Goal: Information Seeking & Learning: Learn about a topic

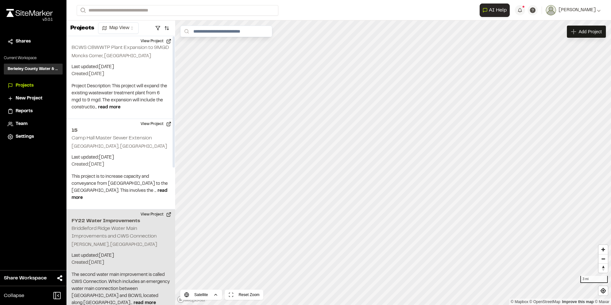
click at [140, 226] on div "FY22 Water Improvements Briddleford Ridge Water Main Improvements and CWS Conne…" at bounding box center [120, 261] width 109 height 105
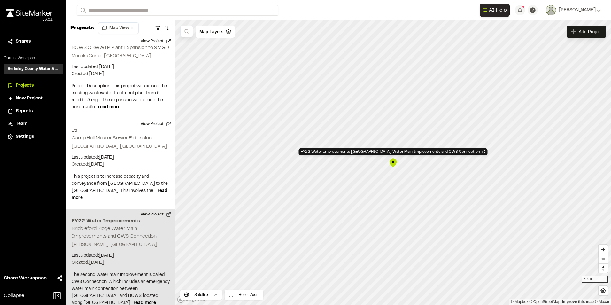
click at [393, 163] on div "FY22 Water Improvements [GEOGRAPHIC_DATA] Water Main Improvements and CWS Conne…" at bounding box center [393, 163] width 10 height 10
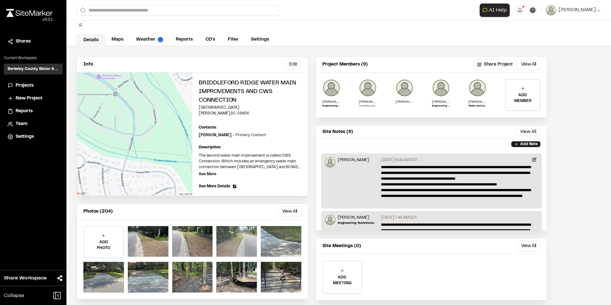
scroll to position [30, 0]
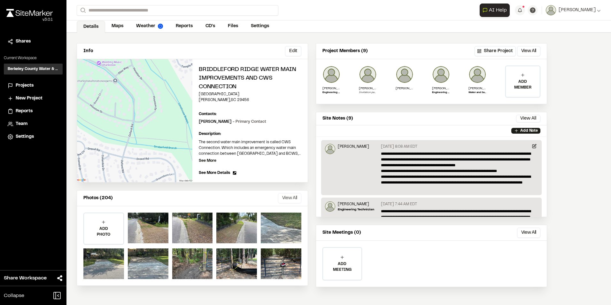
click at [295, 197] on button "View All" at bounding box center [289, 198] width 23 height 10
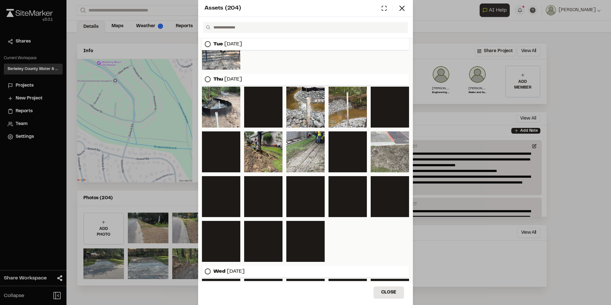
scroll to position [96, 0]
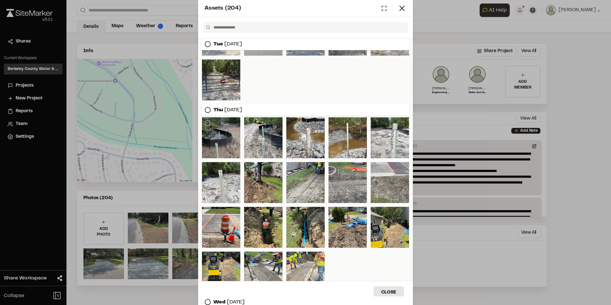
click at [223, 128] on div at bounding box center [221, 137] width 38 height 41
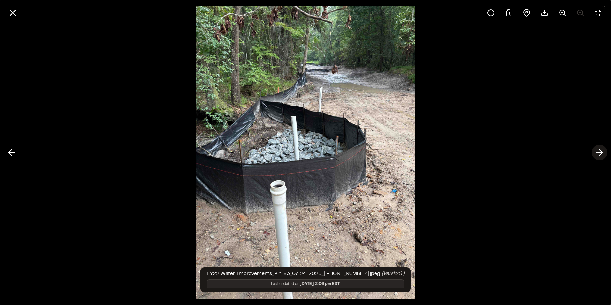
click at [600, 151] on polyline at bounding box center [600, 152] width 3 height 6
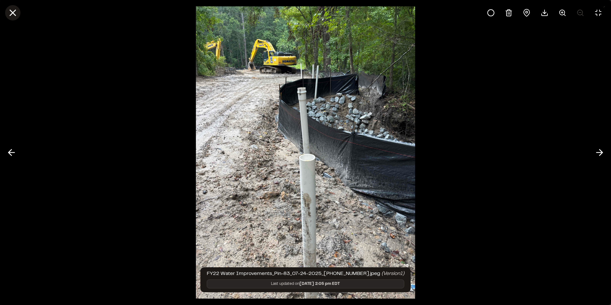
click at [15, 15] on line at bounding box center [12, 12] width 5 height 5
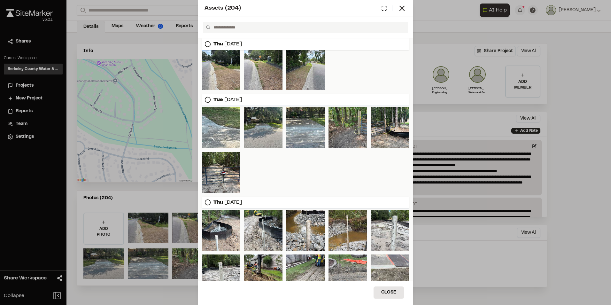
scroll to position [0, 0]
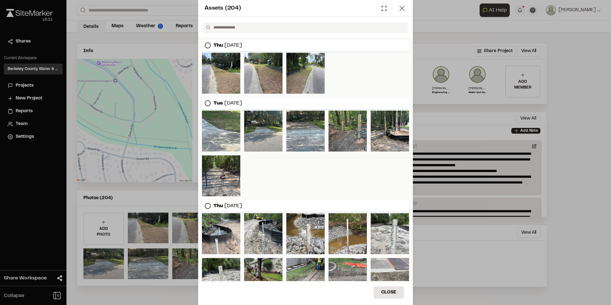
click at [398, 10] on icon at bounding box center [401, 8] width 9 height 9
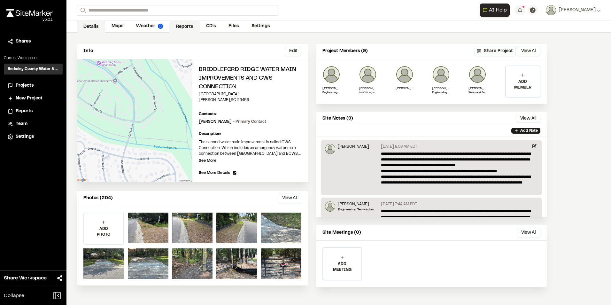
click at [190, 25] on link "Reports" at bounding box center [184, 27] width 30 height 12
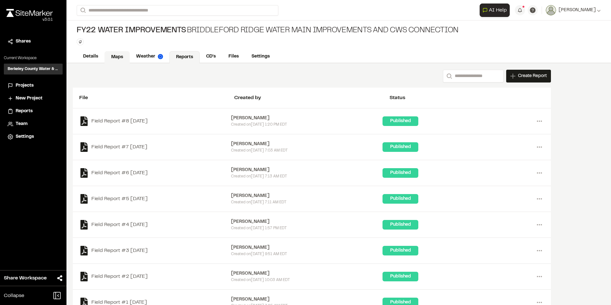
click at [120, 59] on link "Maps" at bounding box center [116, 57] width 25 height 12
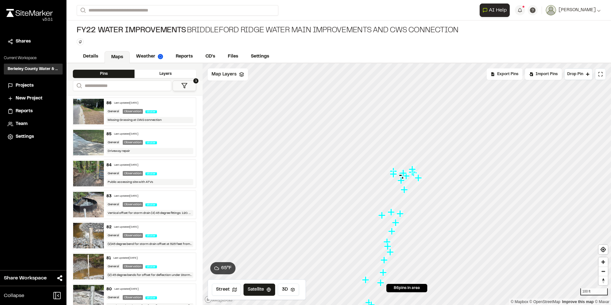
click at [85, 203] on img at bounding box center [88, 205] width 31 height 26
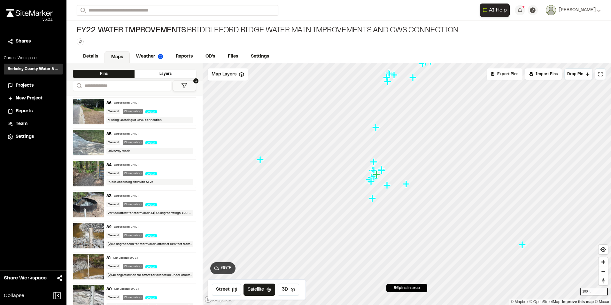
click at [85, 234] on img at bounding box center [88, 236] width 31 height 26
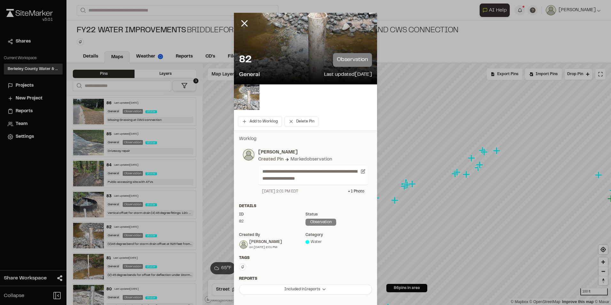
click at [242, 93] on img at bounding box center [247, 97] width 26 height 26
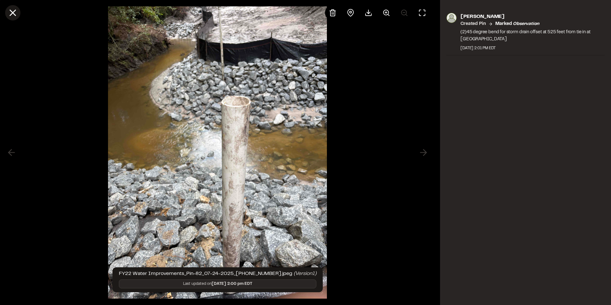
click at [14, 11] on icon at bounding box center [12, 12] width 11 height 11
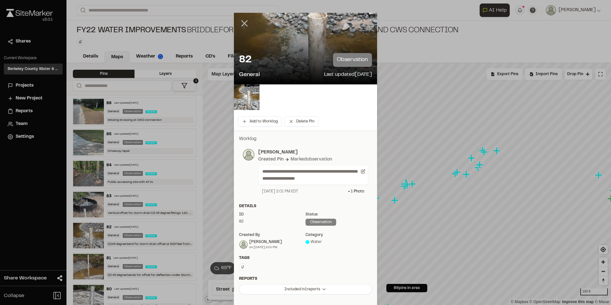
click at [240, 23] on icon at bounding box center [244, 23] width 11 height 11
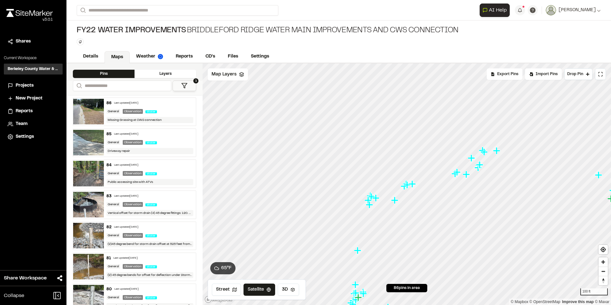
click at [89, 195] on img at bounding box center [88, 205] width 31 height 26
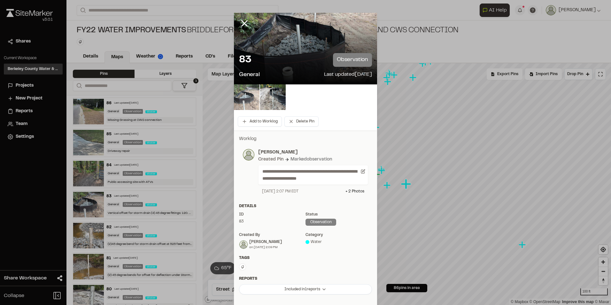
click at [249, 93] on img at bounding box center [247, 97] width 26 height 26
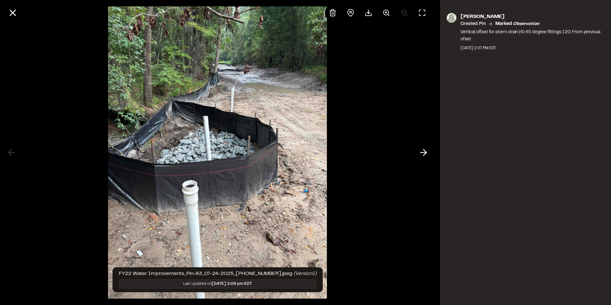
drag, startPoint x: 386, startPoint y: 12, endPoint x: 358, endPoint y: 27, distance: 32.7
click at [386, 13] on icon at bounding box center [386, 13] width 8 height 8
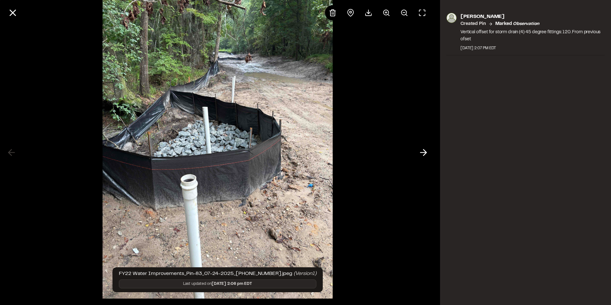
scroll to position [8, 0]
click at [392, 14] on button at bounding box center [385, 12] width 15 height 15
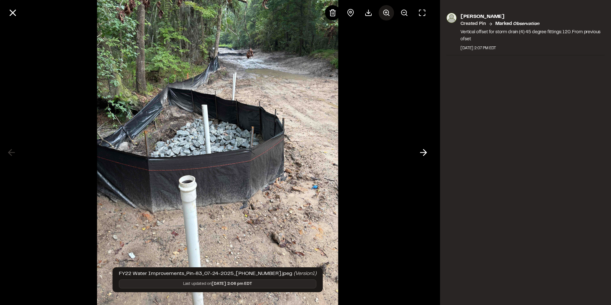
click at [392, 14] on button at bounding box center [385, 12] width 15 height 15
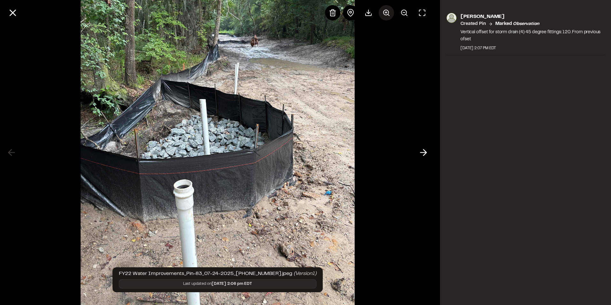
click at [384, 16] on icon at bounding box center [386, 13] width 8 height 8
click at [384, 16] on div at bounding box center [377, 12] width 105 height 15
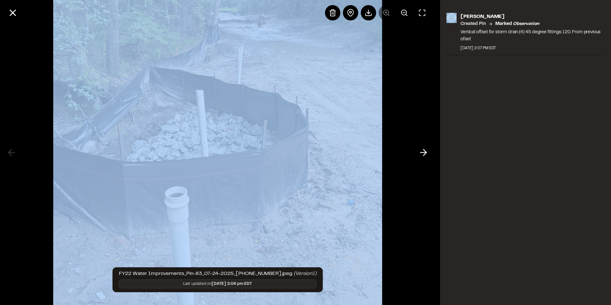
click at [384, 16] on div at bounding box center [377, 12] width 105 height 15
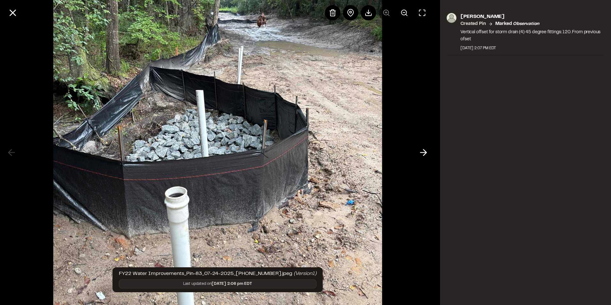
drag, startPoint x: 384, startPoint y: 16, endPoint x: 385, endPoint y: 22, distance: 5.8
click at [385, 24] on div at bounding box center [217, 13] width 435 height 26
click at [385, 15] on div at bounding box center [377, 12] width 105 height 15
click at [422, 150] on icon at bounding box center [423, 152] width 10 height 11
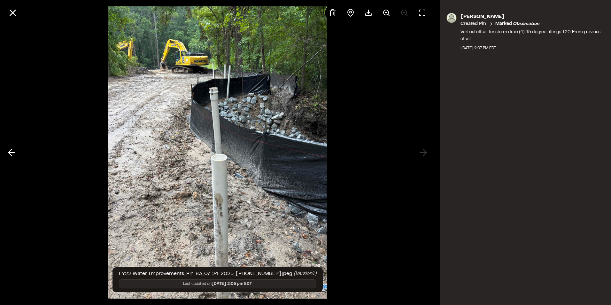
click at [424, 151] on div at bounding box center [217, 152] width 435 height 305
drag, startPoint x: 17, startPoint y: 11, endPoint x: 19, endPoint y: 15, distance: 4.4
click at [17, 12] on icon at bounding box center [12, 12] width 11 height 11
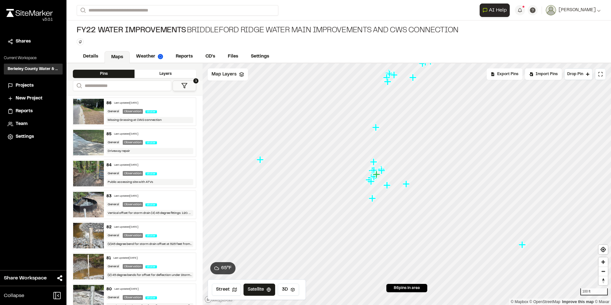
click at [88, 296] on img at bounding box center [88, 298] width 31 height 26
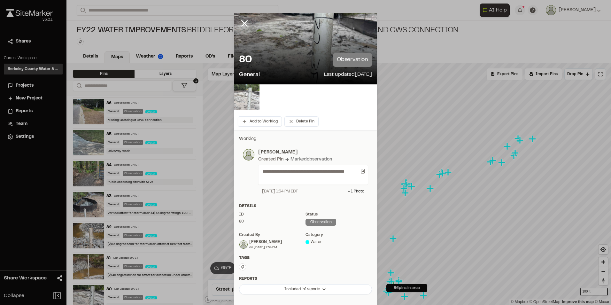
click at [250, 93] on img at bounding box center [247, 97] width 26 height 26
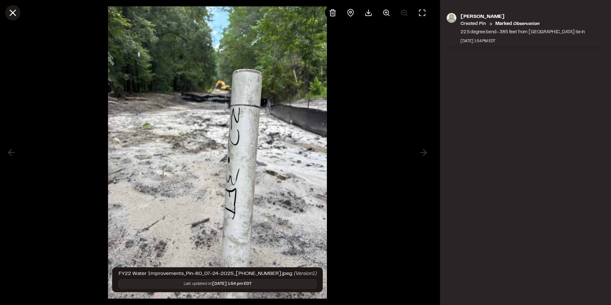
drag, startPoint x: 18, startPoint y: 13, endPoint x: 13, endPoint y: 18, distance: 6.3
click at [14, 15] on icon at bounding box center [12, 12] width 11 height 11
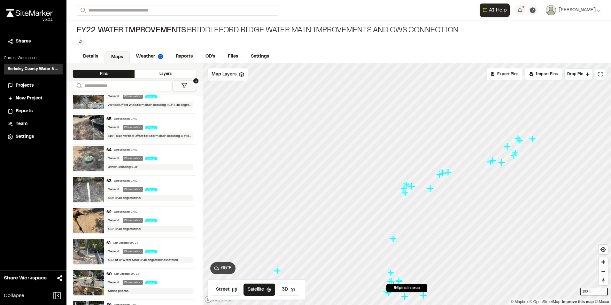
scroll to position [671, 0]
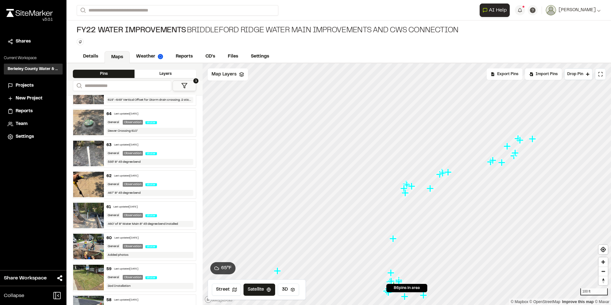
click at [86, 123] on img at bounding box center [88, 123] width 31 height 26
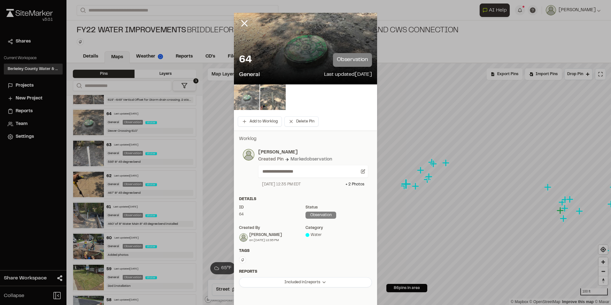
click at [239, 99] on img at bounding box center [247, 97] width 26 height 26
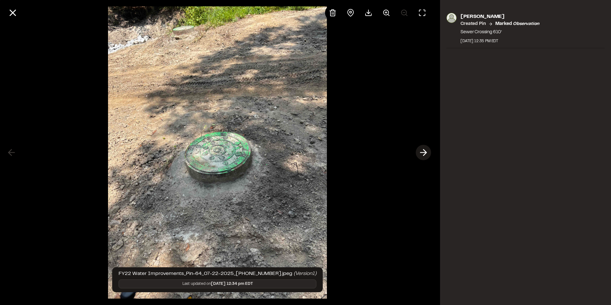
drag, startPoint x: 417, startPoint y: 158, endPoint x: 422, endPoint y: 154, distance: 5.9
click at [419, 156] on div "FY22 Water Improvements_Pin-64_07-22-2025_[PHONE_NUMBER].jpeg (Version 1 ) Last…" at bounding box center [217, 152] width 435 height 305
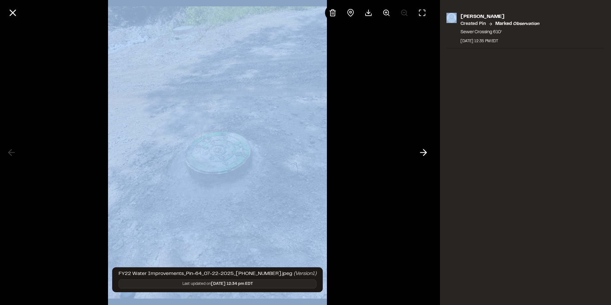
click at [422, 154] on icon at bounding box center [423, 152] width 10 height 11
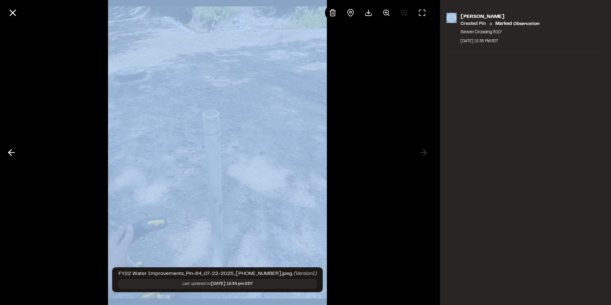
click at [177, 128] on img at bounding box center [217, 152] width 219 height 305
click at [16, 157] on icon at bounding box center [11, 152] width 10 height 11
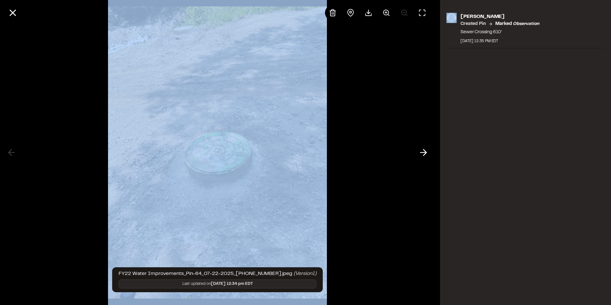
click at [215, 163] on img at bounding box center [217, 152] width 219 height 305
click at [367, 170] on div at bounding box center [217, 152] width 435 height 305
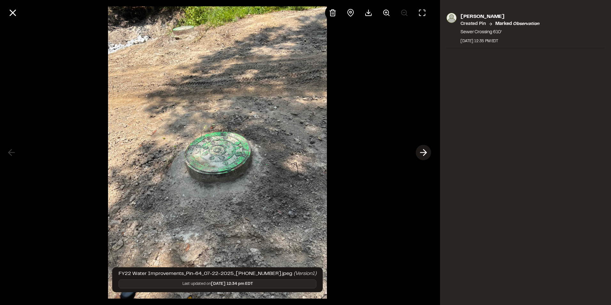
click at [424, 155] on polyline at bounding box center [424, 152] width 3 height 6
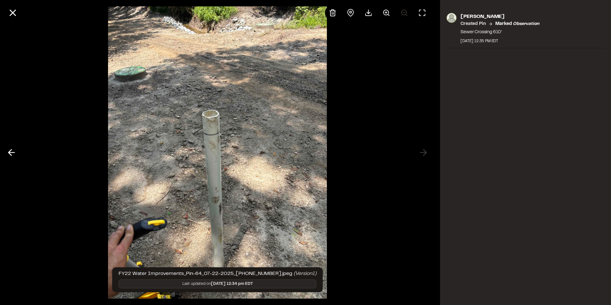
click at [182, 166] on img at bounding box center [217, 152] width 219 height 305
click at [11, 155] on polyline at bounding box center [10, 152] width 3 height 6
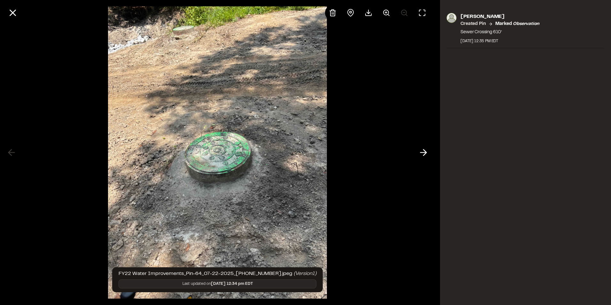
click at [416, 151] on button at bounding box center [422, 152] width 15 height 15
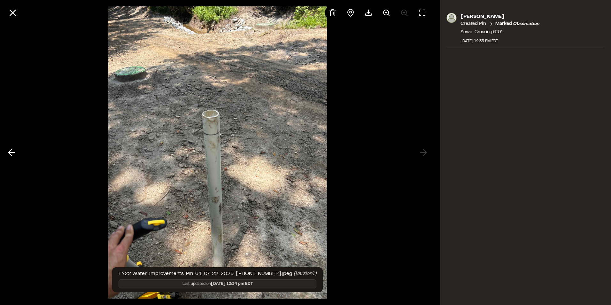
click at [3, 17] on div at bounding box center [217, 13] width 435 height 26
drag, startPoint x: 5, startPoint y: 15, endPoint x: 9, endPoint y: 14, distance: 3.6
click at [6, 15] on button at bounding box center [12, 12] width 15 height 15
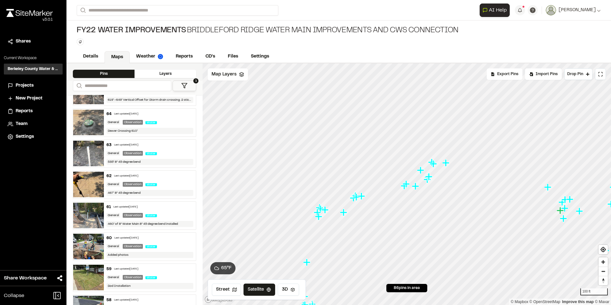
click at [92, 96] on img at bounding box center [88, 92] width 31 height 26
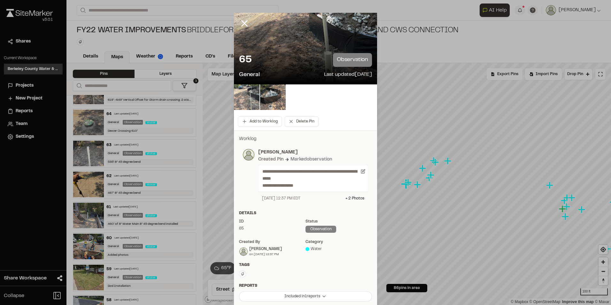
click at [250, 89] on img at bounding box center [247, 97] width 26 height 26
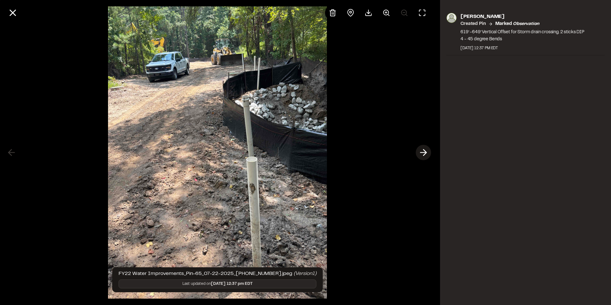
click at [426, 154] on icon at bounding box center [423, 152] width 10 height 11
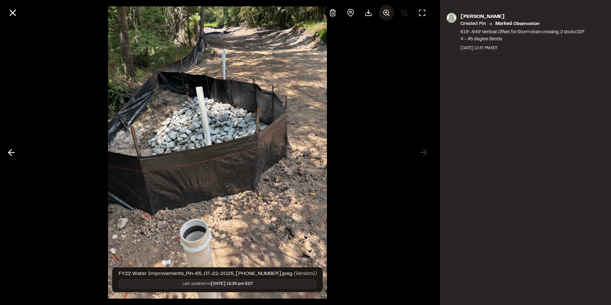
click at [386, 13] on line at bounding box center [386, 12] width 0 height 2
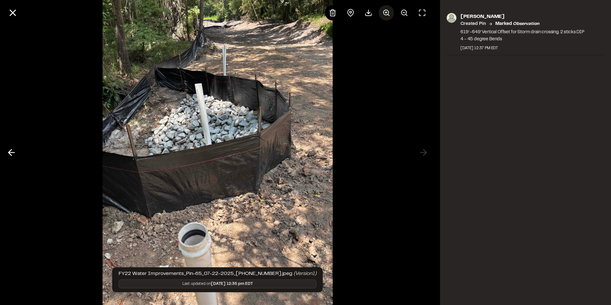
click at [386, 13] on line at bounding box center [386, 12] width 0 height 2
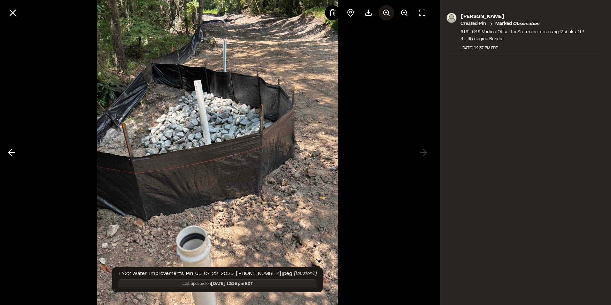
click at [386, 13] on line at bounding box center [386, 12] width 0 height 2
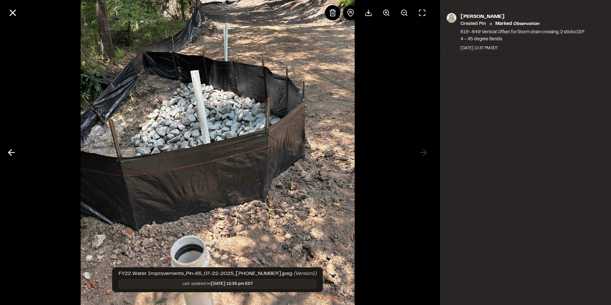
click at [386, 13] on line at bounding box center [386, 12] width 0 height 2
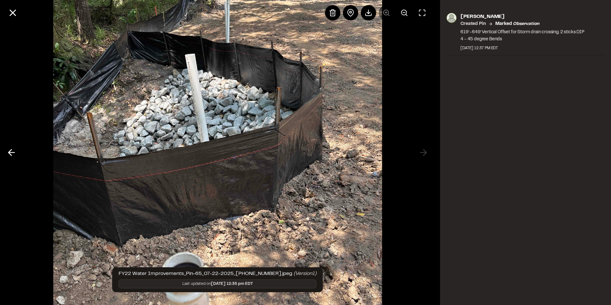
click at [386, 13] on div at bounding box center [377, 12] width 105 height 15
drag, startPoint x: 139, startPoint y: 34, endPoint x: 146, endPoint y: 36, distance: 7.4
click at [140, 34] on img at bounding box center [217, 152] width 328 height 457
click at [396, 93] on div at bounding box center [217, 152] width 435 height 305
click at [200, 143] on img at bounding box center [217, 152] width 328 height 457
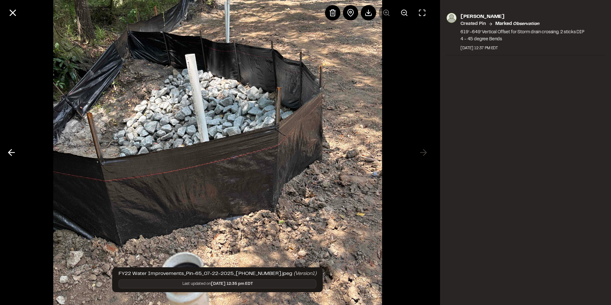
drag, startPoint x: 404, startPoint y: 133, endPoint x: 137, endPoint y: 51, distance: 279.8
click at [404, 133] on div at bounding box center [217, 152] width 435 height 305
click at [342, 110] on img at bounding box center [217, 152] width 328 height 457
click at [386, 110] on div at bounding box center [217, 152] width 435 height 305
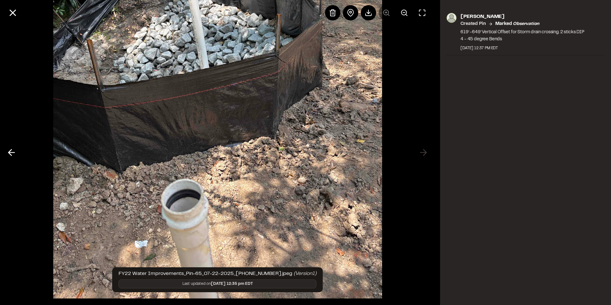
scroll to position [76, 0]
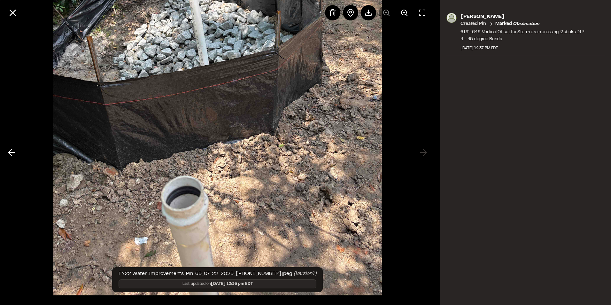
click at [400, 104] on div at bounding box center [217, 152] width 435 height 305
drag, startPoint x: 557, startPoint y: 88, endPoint x: 534, endPoint y: 61, distance: 35.6
click at [550, 78] on div "[PERSON_NAME] Created Pin Marked observation 619’ -649’ Vertical Offset for Sto…" at bounding box center [525, 152] width 171 height 305
click at [510, 42] on p "619’ -649’ Vertical Offset for Storm drain crossing. 2 sticks DIP 4 - 45 degree…" at bounding box center [522, 36] width 124 height 14
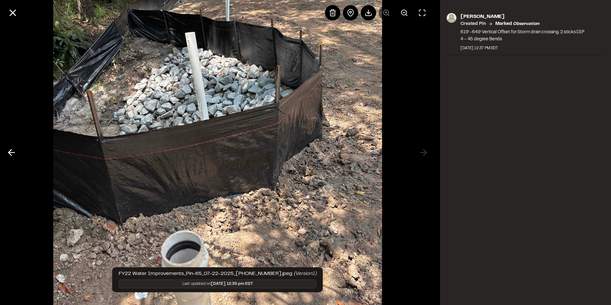
scroll to position [0, 0]
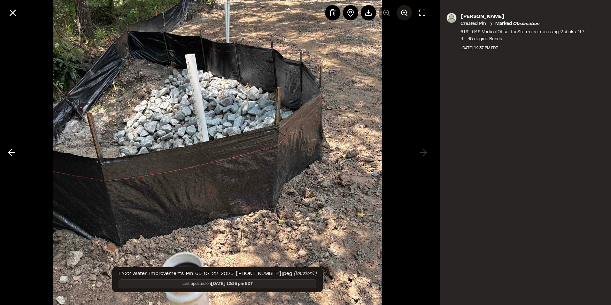
click at [402, 13] on icon at bounding box center [404, 13] width 8 height 8
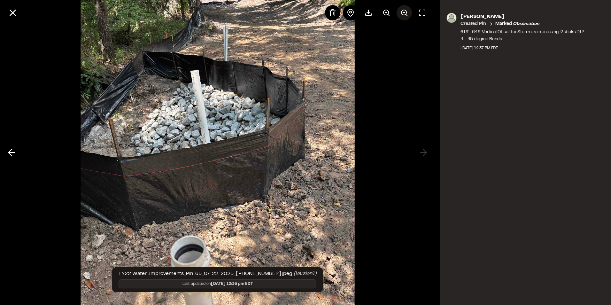
click at [402, 13] on icon at bounding box center [404, 13] width 8 height 8
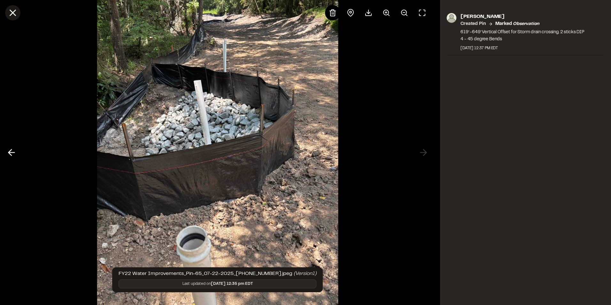
click at [10, 18] on button at bounding box center [12, 12] width 15 height 15
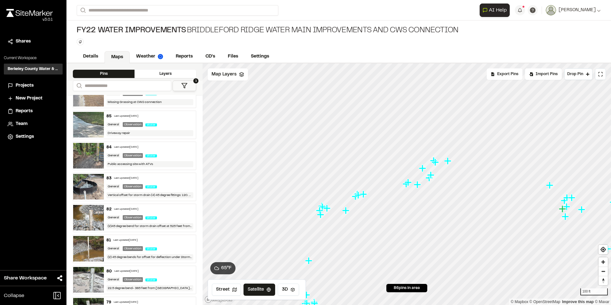
scroll to position [9, 0]
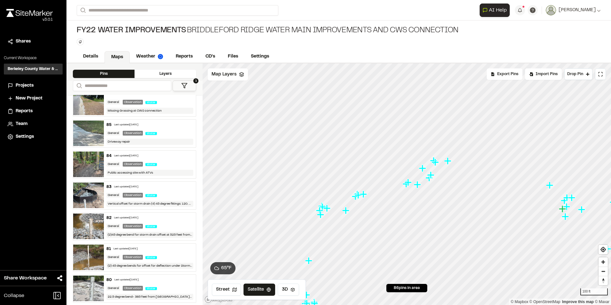
click at [90, 286] on img at bounding box center [88, 288] width 31 height 26
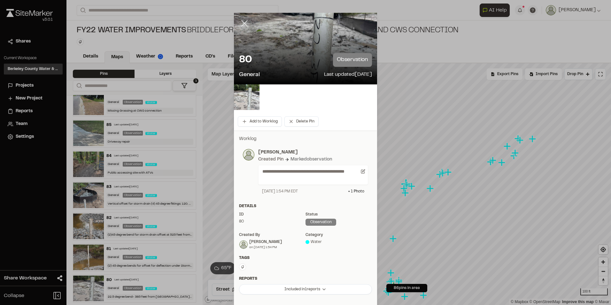
click at [242, 25] on icon at bounding box center [244, 23] width 11 height 11
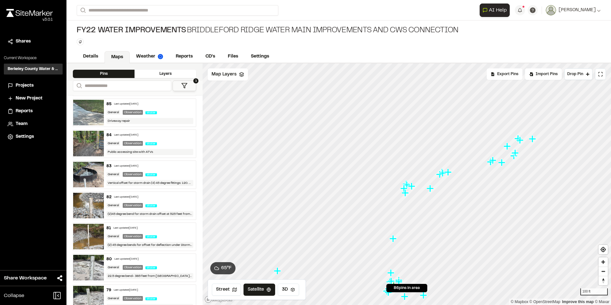
scroll to position [41, 0]
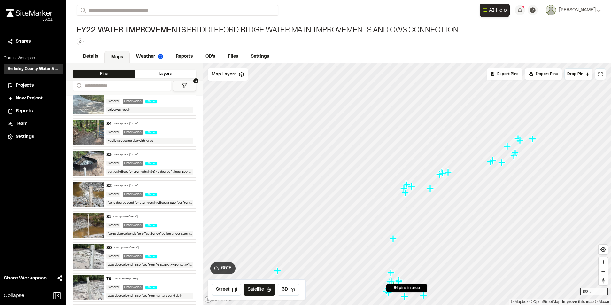
click at [84, 282] on img at bounding box center [88, 287] width 31 height 26
click at [91, 223] on img at bounding box center [88, 225] width 31 height 26
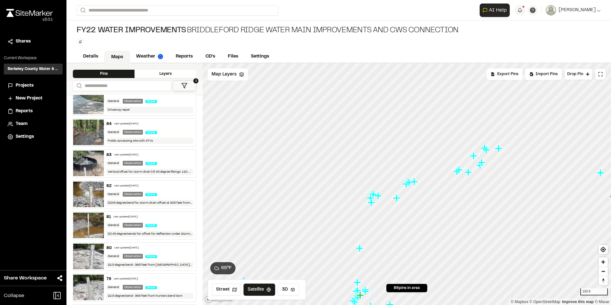
click at [86, 224] on img at bounding box center [88, 225] width 31 height 26
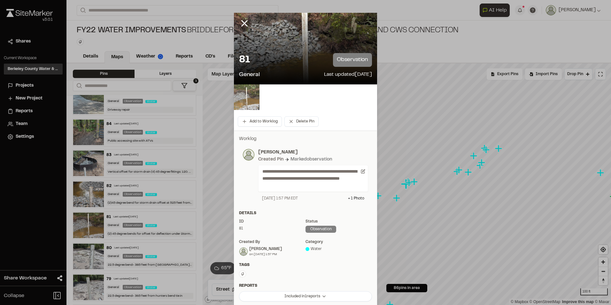
click at [243, 95] on img at bounding box center [247, 97] width 26 height 26
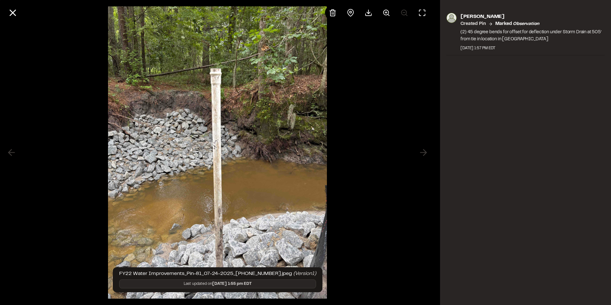
drag, startPoint x: 7, startPoint y: 9, endPoint x: 11, endPoint y: 24, distance: 15.5
click at [7, 10] on button at bounding box center [12, 12] width 15 height 15
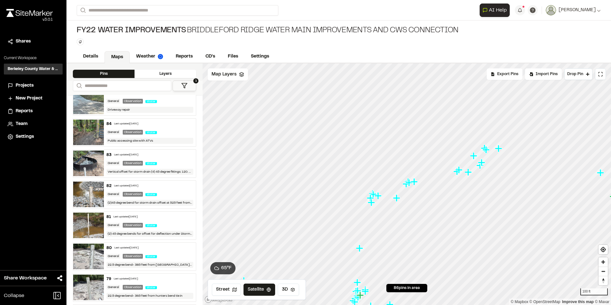
click at [102, 192] on img at bounding box center [88, 194] width 31 height 26
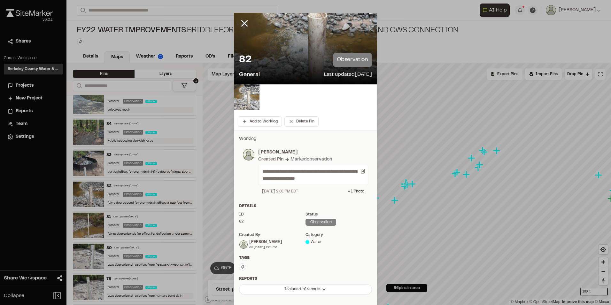
click at [242, 93] on img at bounding box center [247, 97] width 26 height 26
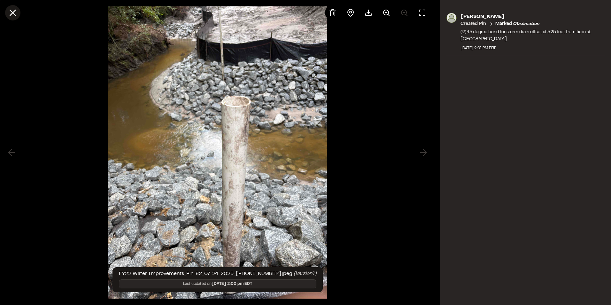
click at [9, 10] on icon at bounding box center [12, 12] width 11 height 11
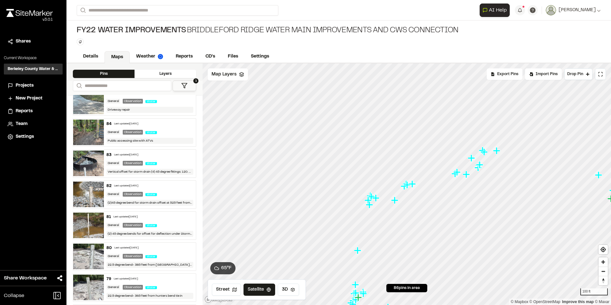
click at [92, 163] on img at bounding box center [88, 163] width 31 height 26
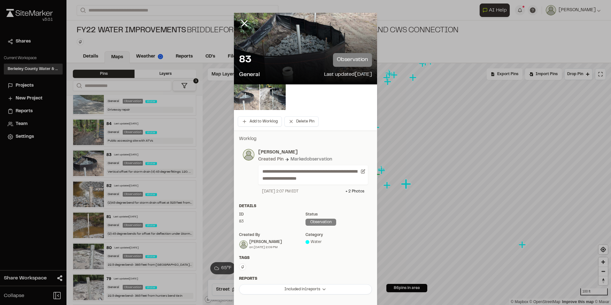
click at [244, 96] on img at bounding box center [247, 97] width 26 height 26
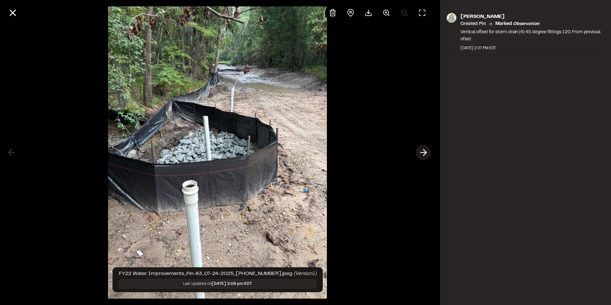
click at [429, 153] on button at bounding box center [422, 152] width 15 height 15
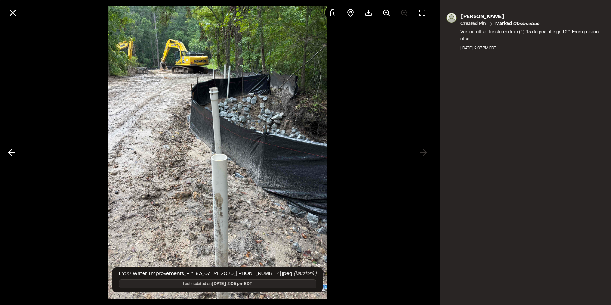
drag, startPoint x: 17, startPoint y: 11, endPoint x: 70, endPoint y: 56, distance: 69.1
click at [17, 11] on icon at bounding box center [12, 12] width 11 height 11
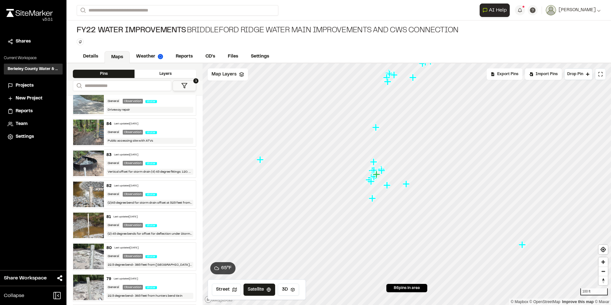
click at [95, 129] on img at bounding box center [88, 132] width 31 height 26
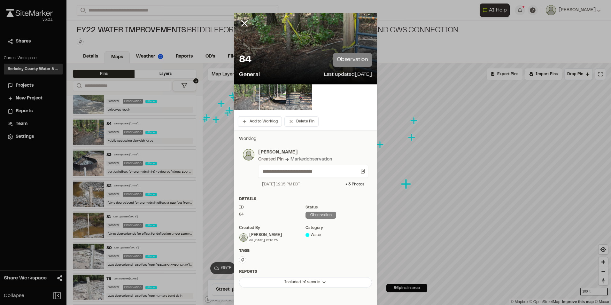
click at [251, 100] on img at bounding box center [247, 97] width 26 height 26
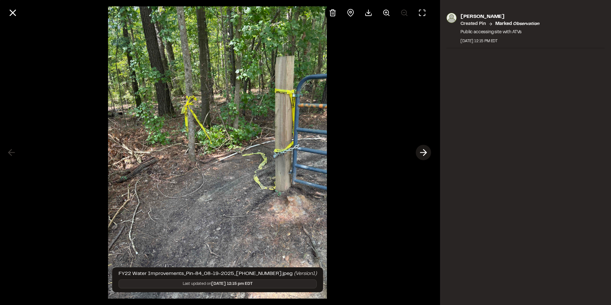
click at [424, 155] on polyline at bounding box center [424, 152] width 3 height 6
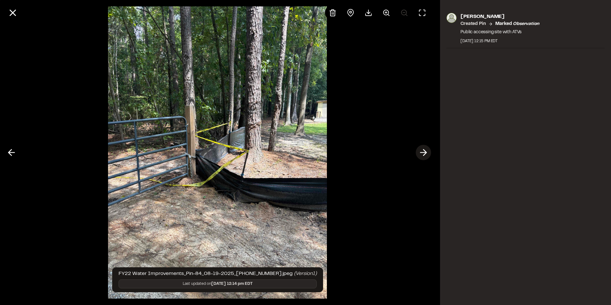
click at [424, 155] on polyline at bounding box center [424, 152] width 3 height 6
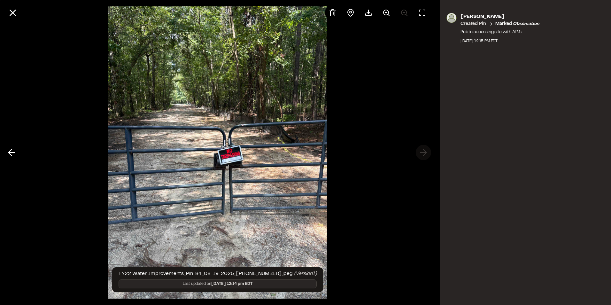
click at [424, 155] on div at bounding box center [217, 152] width 435 height 305
drag, startPoint x: 9, startPoint y: 11, endPoint x: 14, endPoint y: 14, distance: 6.0
click at [9, 11] on icon at bounding box center [12, 12] width 11 height 11
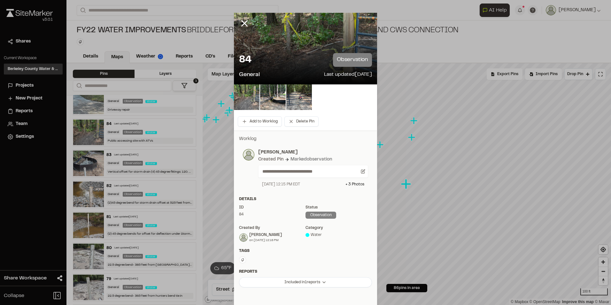
click at [243, 23] on icon at bounding box center [244, 23] width 11 height 11
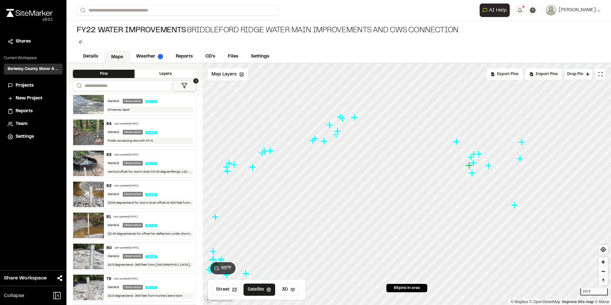
click at [254, 169] on icon "Map marker" at bounding box center [253, 167] width 8 height 8
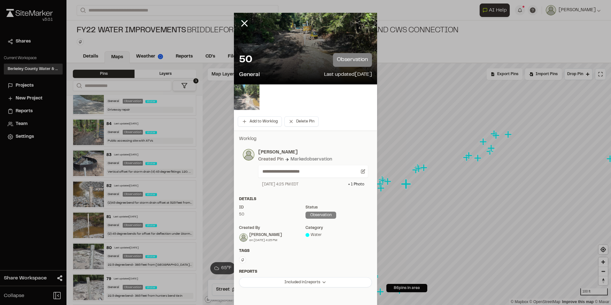
click at [241, 96] on img at bounding box center [247, 97] width 26 height 26
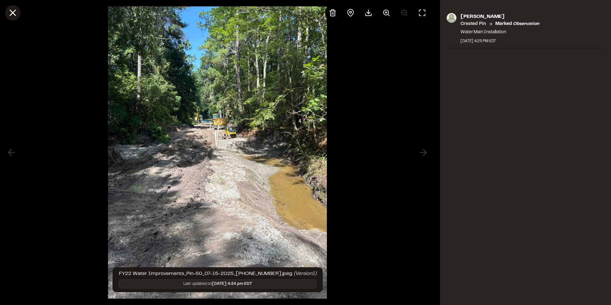
click at [15, 19] on button at bounding box center [12, 12] width 15 height 15
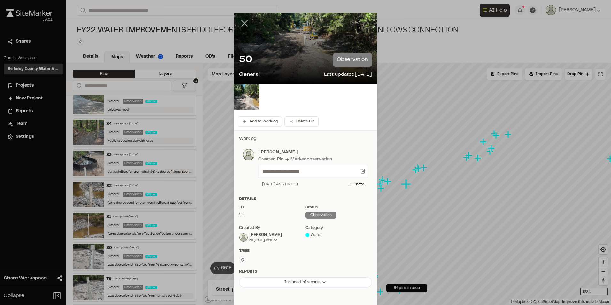
drag, startPoint x: 241, startPoint y: 25, endPoint x: 242, endPoint y: 49, distance: 23.7
click at [241, 25] on icon at bounding box center [244, 23] width 11 height 11
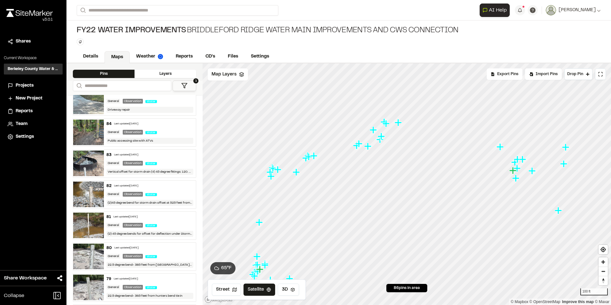
click at [314, 157] on icon "Map marker" at bounding box center [313, 155] width 7 height 7
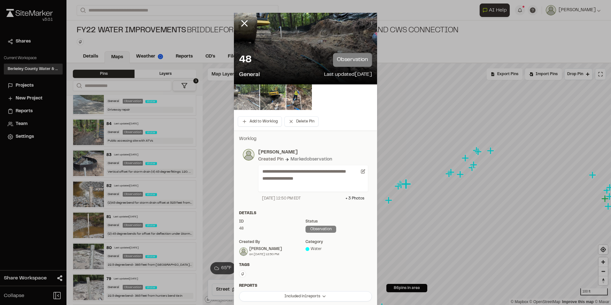
click at [241, 94] on img at bounding box center [247, 97] width 26 height 26
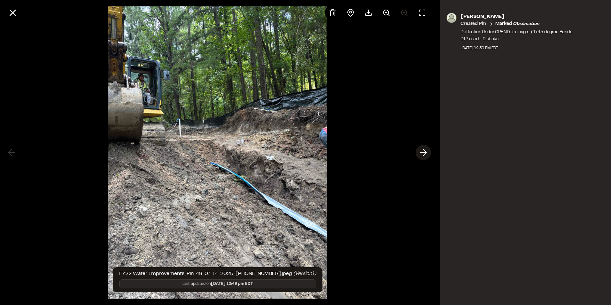
click at [420, 155] on icon at bounding box center [423, 152] width 10 height 11
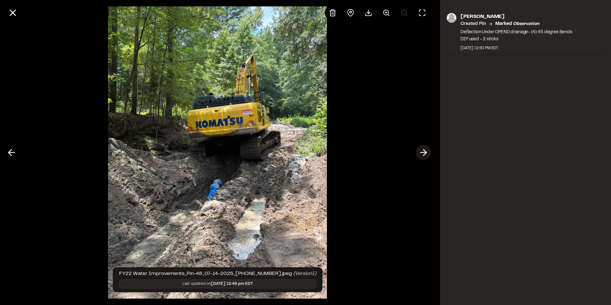
click at [420, 155] on icon at bounding box center [423, 152] width 10 height 11
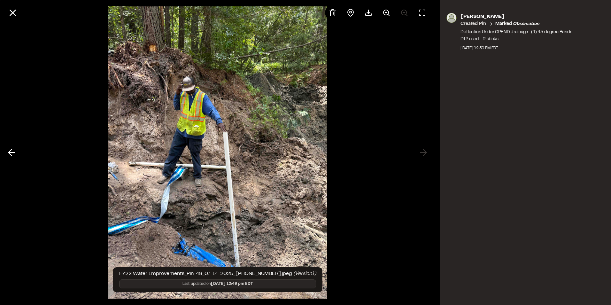
click at [420, 154] on div at bounding box center [217, 152] width 435 height 305
click at [9, 154] on icon at bounding box center [11, 152] width 10 height 11
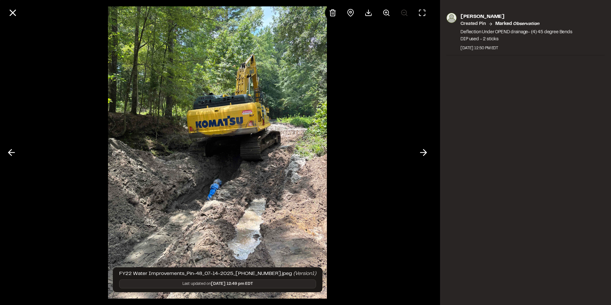
click at [20, 23] on div at bounding box center [217, 13] width 435 height 26
drag, startPoint x: 16, startPoint y: 24, endPoint x: 11, endPoint y: 19, distance: 6.8
click at [16, 23] on div at bounding box center [217, 13] width 435 height 26
click at [11, 18] on icon at bounding box center [12, 12] width 11 height 11
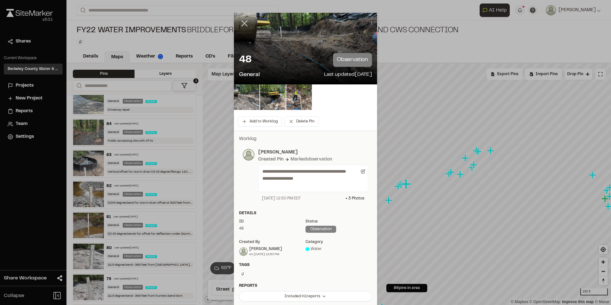
click at [244, 27] on icon at bounding box center [244, 23] width 11 height 11
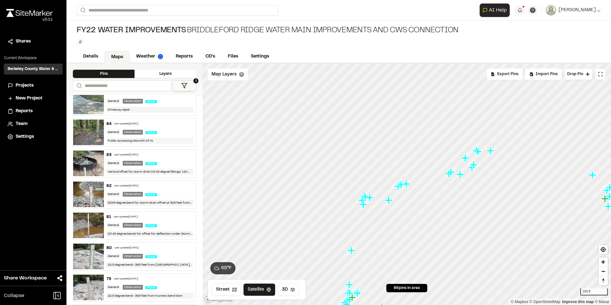
click at [409, 186] on icon "Map marker" at bounding box center [406, 184] width 8 height 8
click at [399, 186] on icon "Map marker" at bounding box center [400, 184] width 7 height 7
click at [403, 187] on icon "Map marker" at bounding box center [406, 184] width 8 height 8
click at [394, 201] on icon "Map marker" at bounding box center [393, 198] width 7 height 7
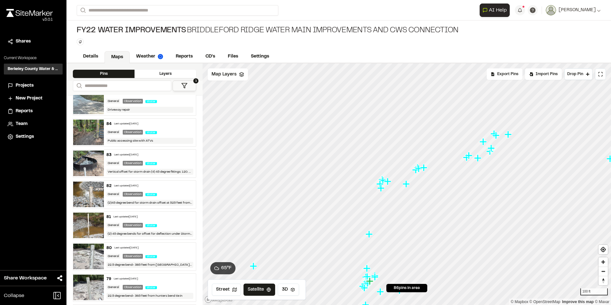
click at [389, 183] on icon "Map marker" at bounding box center [388, 181] width 8 height 8
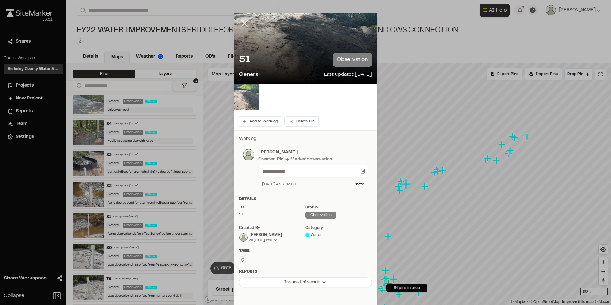
click at [251, 101] on img at bounding box center [247, 97] width 26 height 26
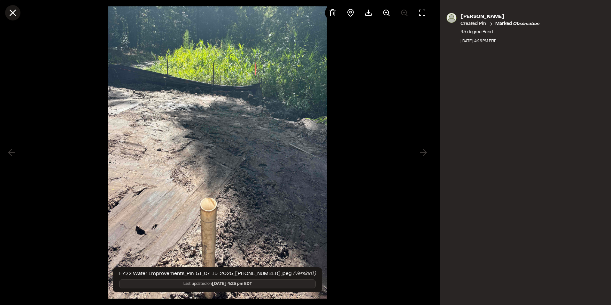
click at [12, 14] on line at bounding box center [12, 12] width 5 height 5
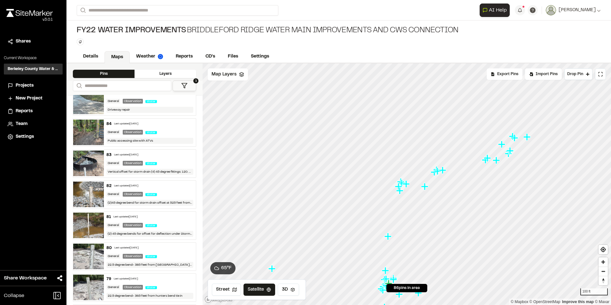
click at [400, 187] on icon "Map marker" at bounding box center [399, 190] width 7 height 7
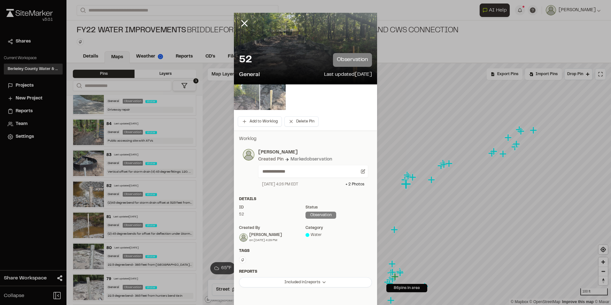
click at [249, 105] on img at bounding box center [247, 97] width 26 height 26
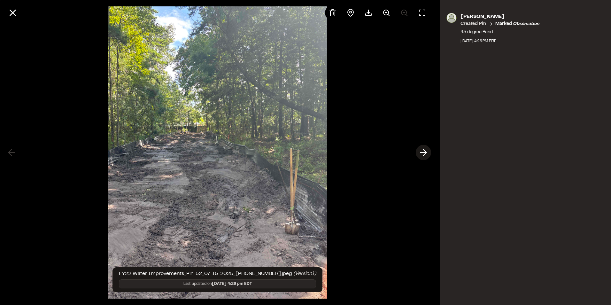
click at [423, 152] on icon at bounding box center [423, 152] width 10 height 11
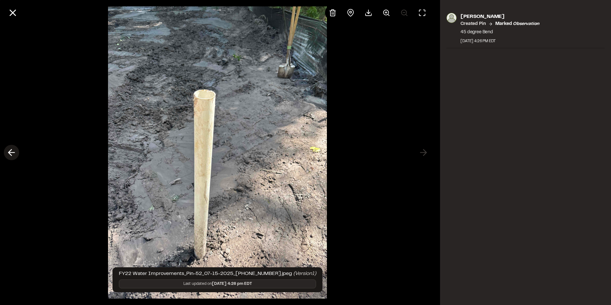
click at [14, 152] on line at bounding box center [12, 152] width 6 height 0
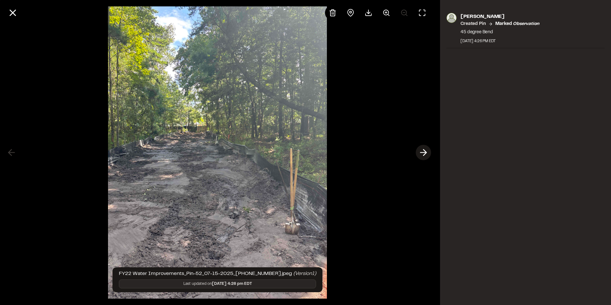
click at [420, 151] on icon at bounding box center [423, 152] width 10 height 11
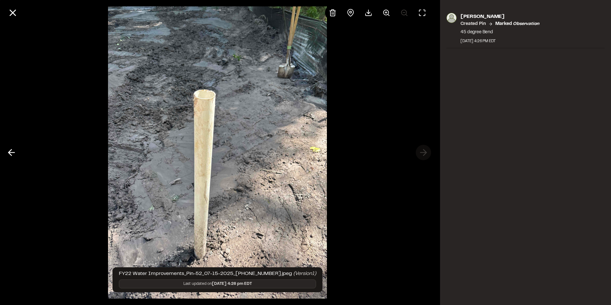
click at [420, 151] on div at bounding box center [217, 152] width 435 height 305
click at [3, 13] on div at bounding box center [217, 13] width 435 height 26
click at [11, 12] on icon at bounding box center [12, 12] width 11 height 11
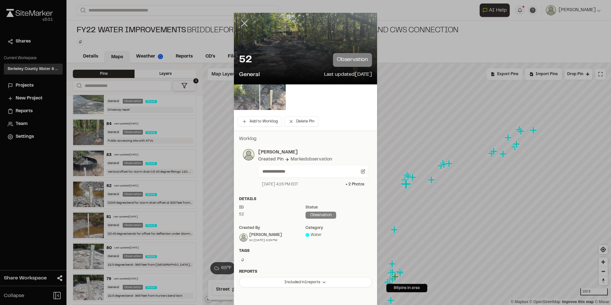
click at [241, 26] on icon at bounding box center [244, 23] width 11 height 11
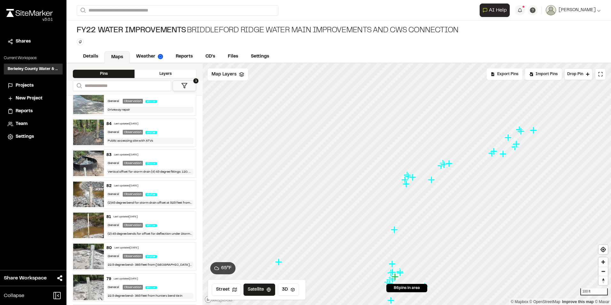
click at [431, 182] on icon "Map marker" at bounding box center [431, 179] width 7 height 7
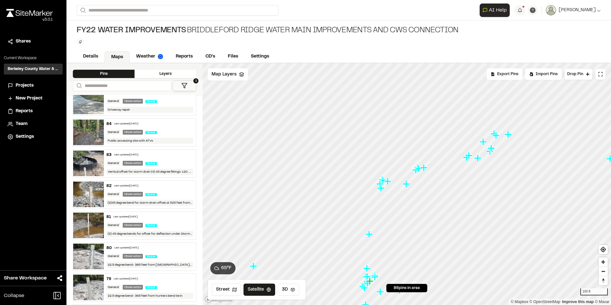
click at [414, 172] on icon "Map marker" at bounding box center [416, 170] width 8 height 8
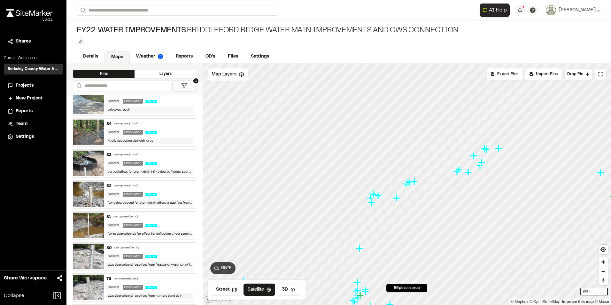
click at [456, 171] on icon "Map marker" at bounding box center [459, 170] width 8 height 8
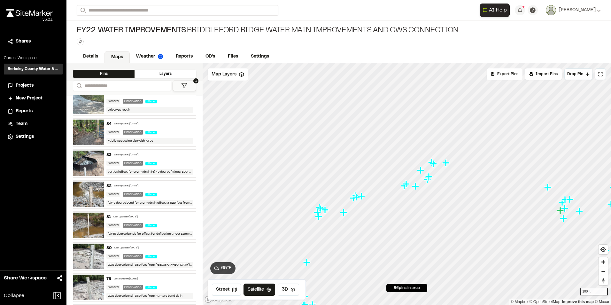
click at [402, 186] on icon "Map marker" at bounding box center [403, 185] width 7 height 7
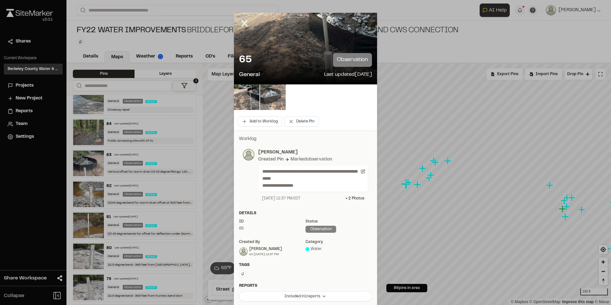
click at [271, 97] on img at bounding box center [273, 97] width 26 height 26
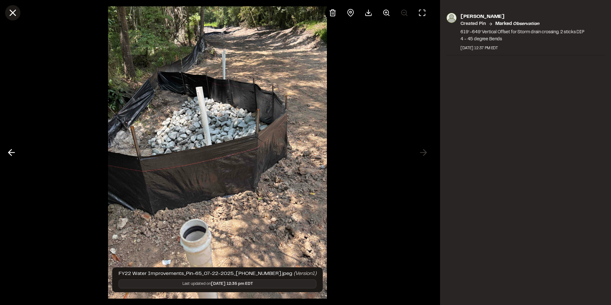
click at [13, 14] on icon at bounding box center [12, 12] width 11 height 11
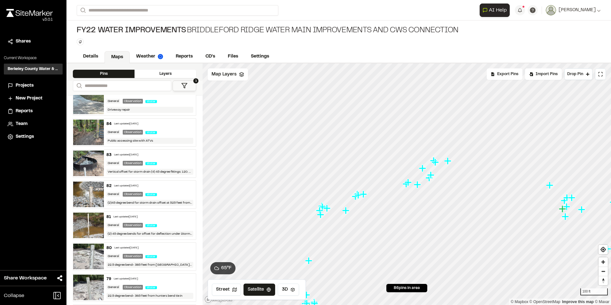
click at [430, 174] on icon "Map marker" at bounding box center [430, 174] width 7 height 7
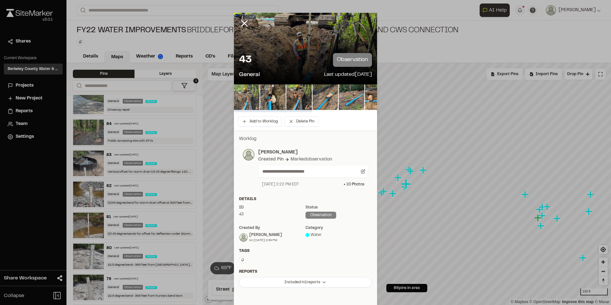
click at [246, 97] on img at bounding box center [247, 97] width 26 height 26
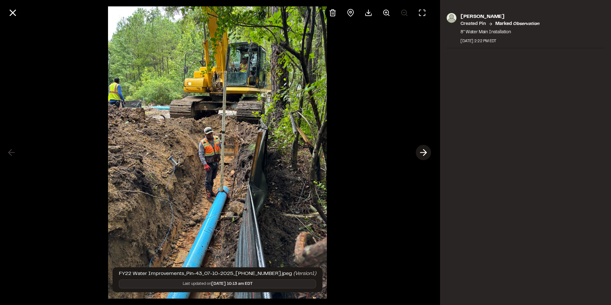
click at [418, 151] on icon at bounding box center [423, 152] width 10 height 11
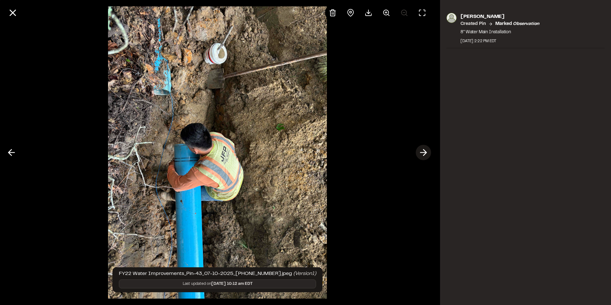
click at [420, 153] on icon at bounding box center [423, 152] width 10 height 11
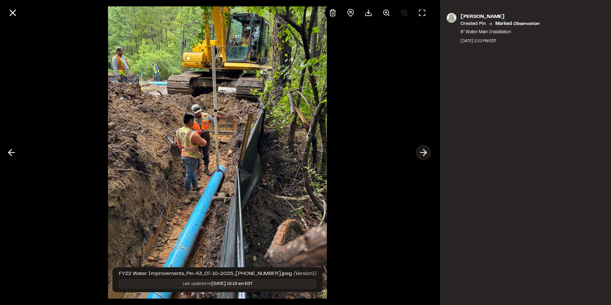
click at [420, 153] on icon at bounding box center [423, 152] width 10 height 11
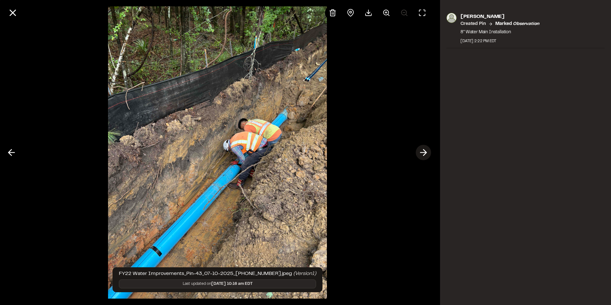
click at [420, 153] on icon at bounding box center [423, 152] width 10 height 11
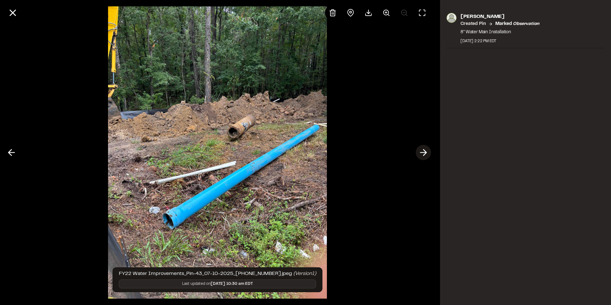
click at [420, 153] on icon at bounding box center [423, 152] width 10 height 11
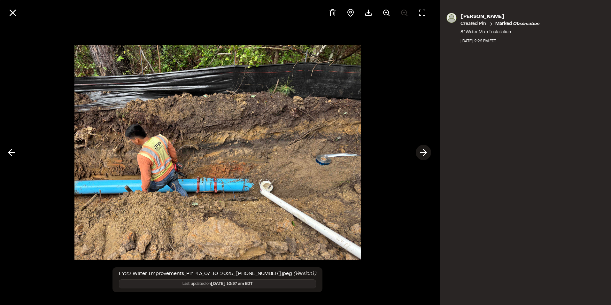
click at [420, 153] on icon at bounding box center [423, 152] width 10 height 11
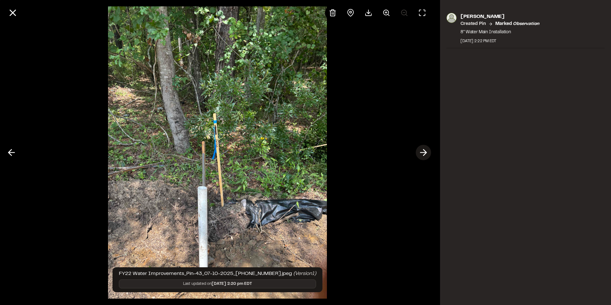
click at [420, 153] on icon at bounding box center [423, 152] width 10 height 11
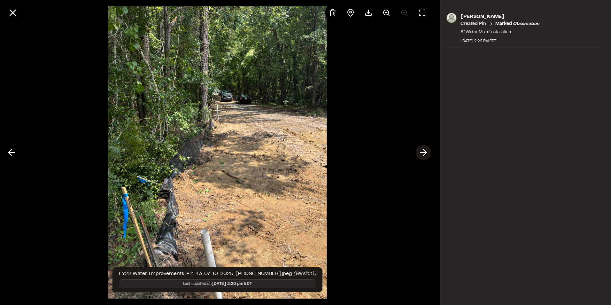
click at [420, 153] on icon at bounding box center [423, 152] width 10 height 11
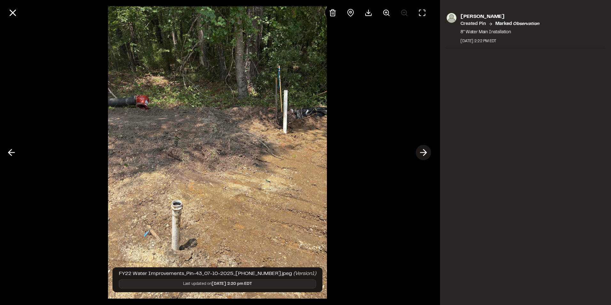
click at [420, 153] on icon at bounding box center [423, 152] width 10 height 11
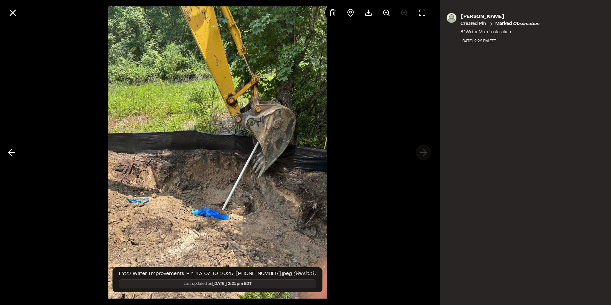
click at [420, 153] on div at bounding box center [217, 152] width 435 height 305
click at [13, 18] on button at bounding box center [12, 12] width 15 height 15
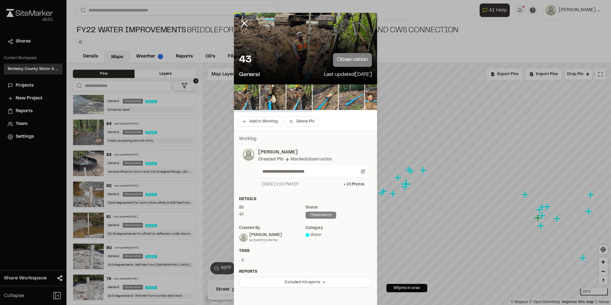
click at [242, 22] on line at bounding box center [244, 23] width 5 height 5
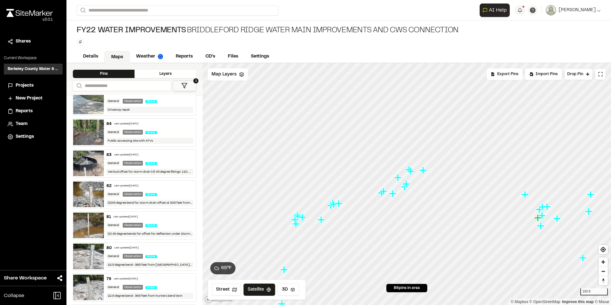
click at [385, 195] on icon "Map marker" at bounding box center [384, 191] width 8 height 8
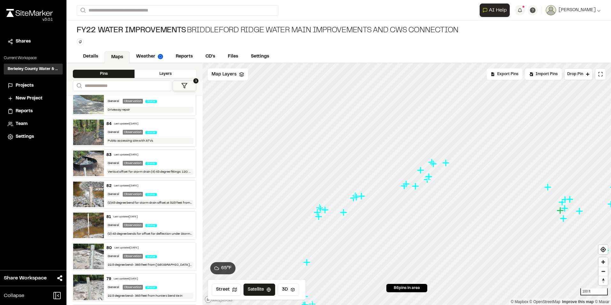
click at [405, 186] on icon "Map marker" at bounding box center [405, 183] width 7 height 7
click at [404, 187] on icon "Map marker" at bounding box center [406, 184] width 8 height 8
click at [402, 187] on icon "Map marker" at bounding box center [404, 186] width 8 height 8
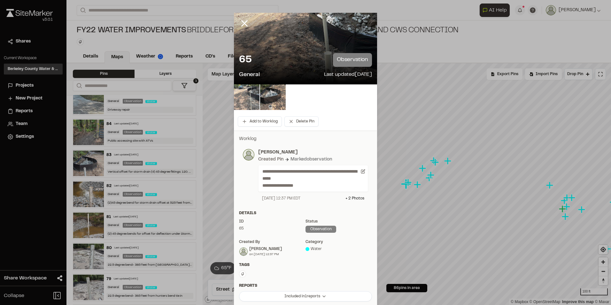
click at [236, 97] on img at bounding box center [247, 97] width 26 height 26
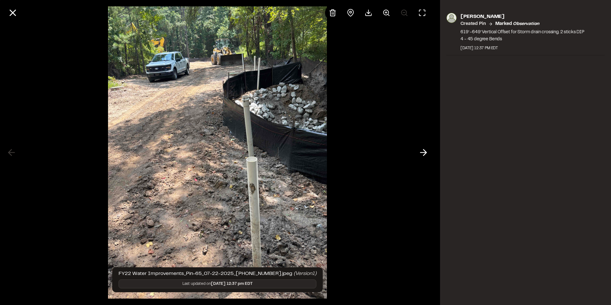
click at [424, 152] on icon at bounding box center [423, 152] width 10 height 11
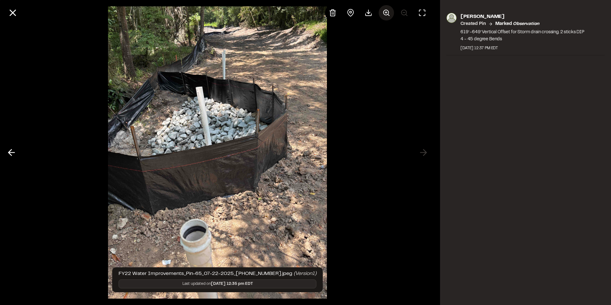
click at [385, 14] on icon at bounding box center [386, 13] width 8 height 8
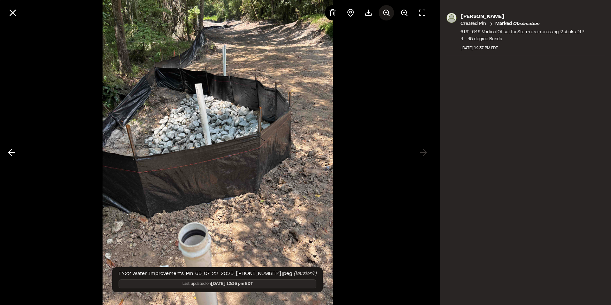
click at [390, 12] on icon at bounding box center [386, 13] width 8 height 8
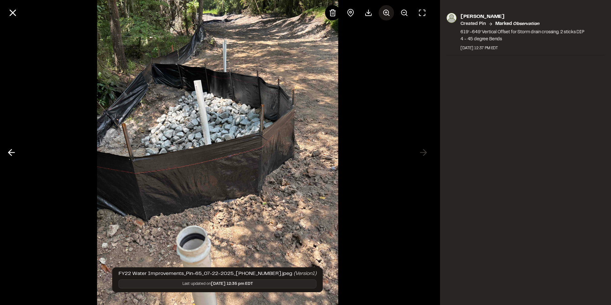
click at [389, 12] on icon at bounding box center [386, 13] width 8 height 8
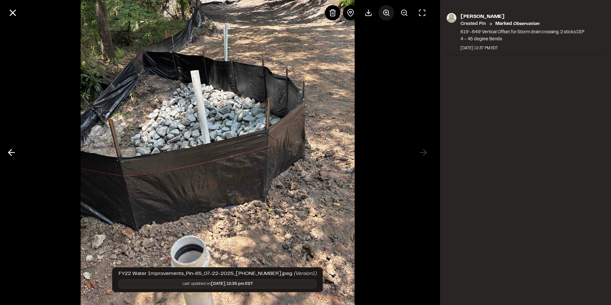
click at [389, 12] on icon at bounding box center [386, 13] width 8 height 8
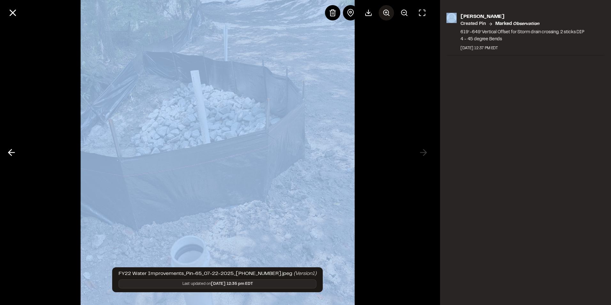
click at [389, 12] on div at bounding box center [377, 12] width 105 height 15
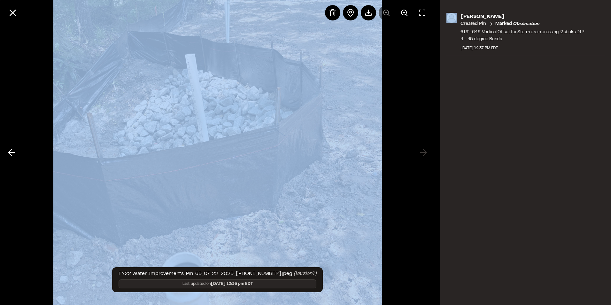
click at [314, 61] on img at bounding box center [217, 152] width 328 height 457
click at [382, 72] on div at bounding box center [217, 152] width 435 height 305
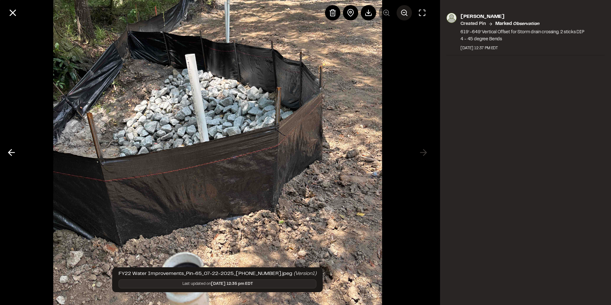
click at [403, 14] on icon at bounding box center [404, 13] width 8 height 8
